Goal: Transaction & Acquisition: Purchase product/service

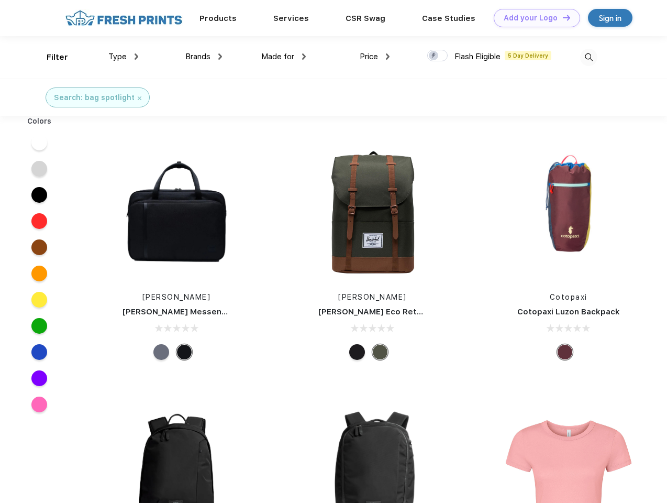
click at [533, 18] on link "Add your Logo Design Tool" at bounding box center [537, 18] width 86 height 18
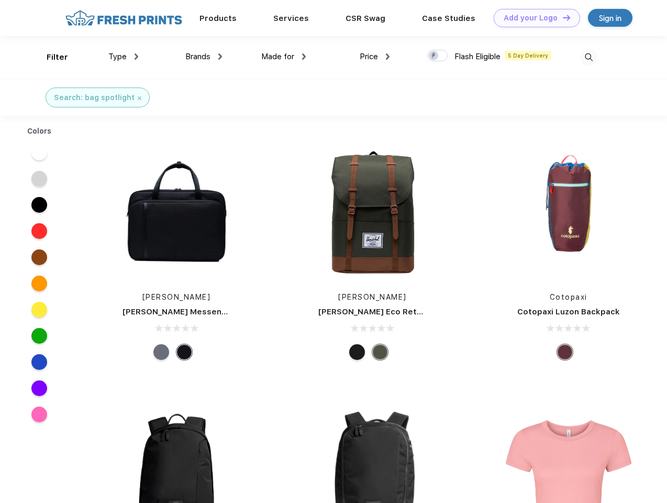
click at [0, 0] on div "Design Tool" at bounding box center [0, 0] width 0 height 0
click at [562, 17] on link "Add your Logo Design Tool" at bounding box center [537, 18] width 86 height 18
click at [50, 57] on div "Filter" at bounding box center [57, 57] width 21 height 12
click at [124, 57] on span "Type" at bounding box center [117, 56] width 18 height 9
click at [204, 57] on span "Brands" at bounding box center [197, 56] width 25 height 9
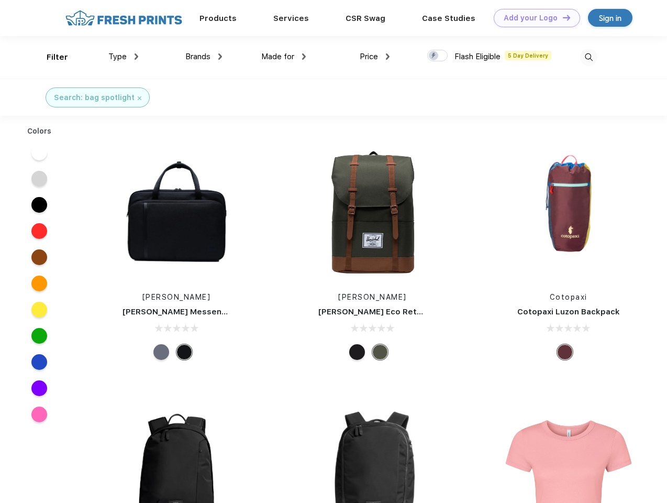
click at [284, 57] on span "Made for" at bounding box center [277, 56] width 33 height 9
click at [375, 57] on span "Price" at bounding box center [369, 56] width 18 height 9
click at [438, 56] on div at bounding box center [437, 56] width 20 height 12
click at [434, 56] on input "checkbox" at bounding box center [430, 52] width 7 height 7
click at [589, 57] on img at bounding box center [588, 57] width 17 height 17
